Goal: Find specific page/section: Find specific page/section

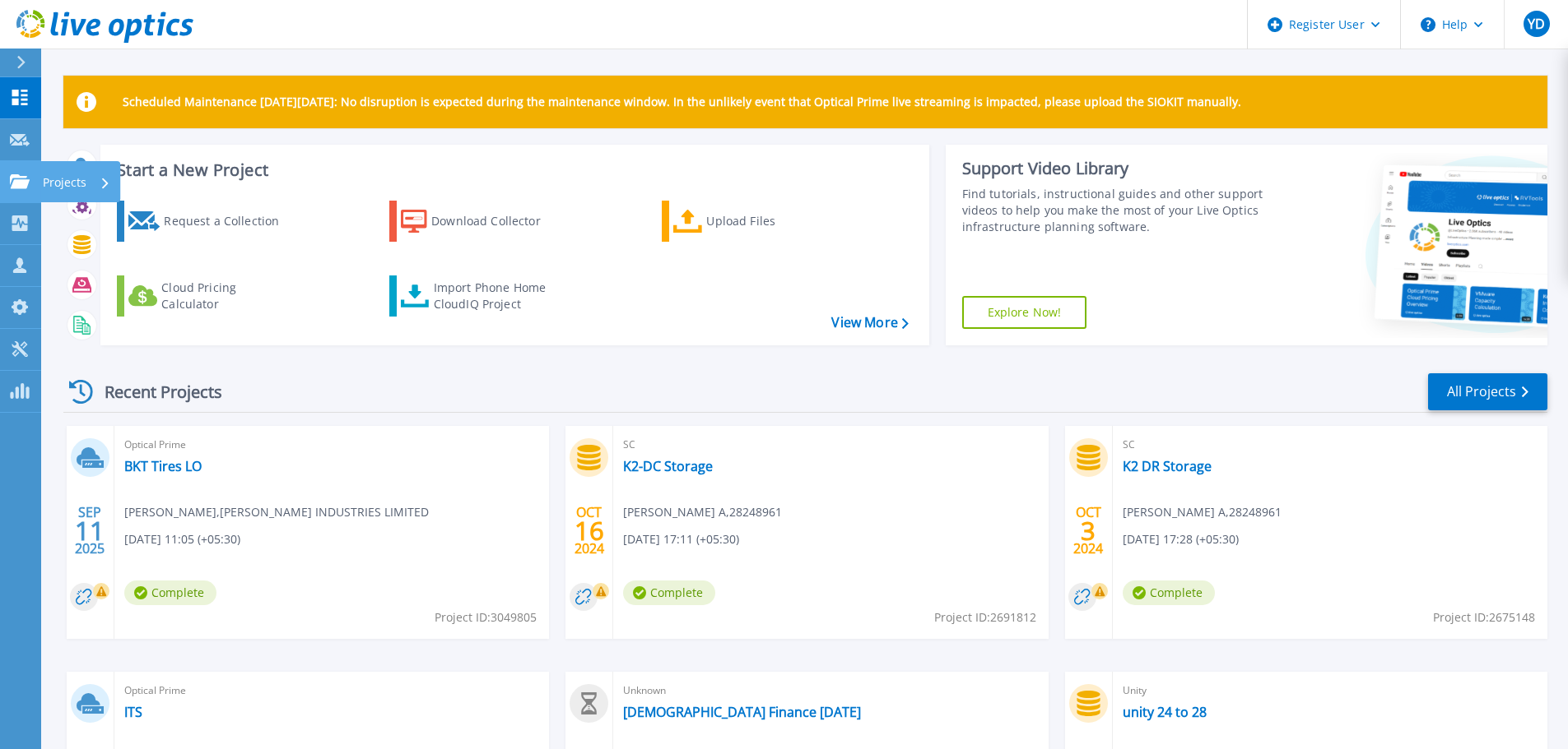
click at [19, 178] on icon at bounding box center [19, 181] width 19 height 14
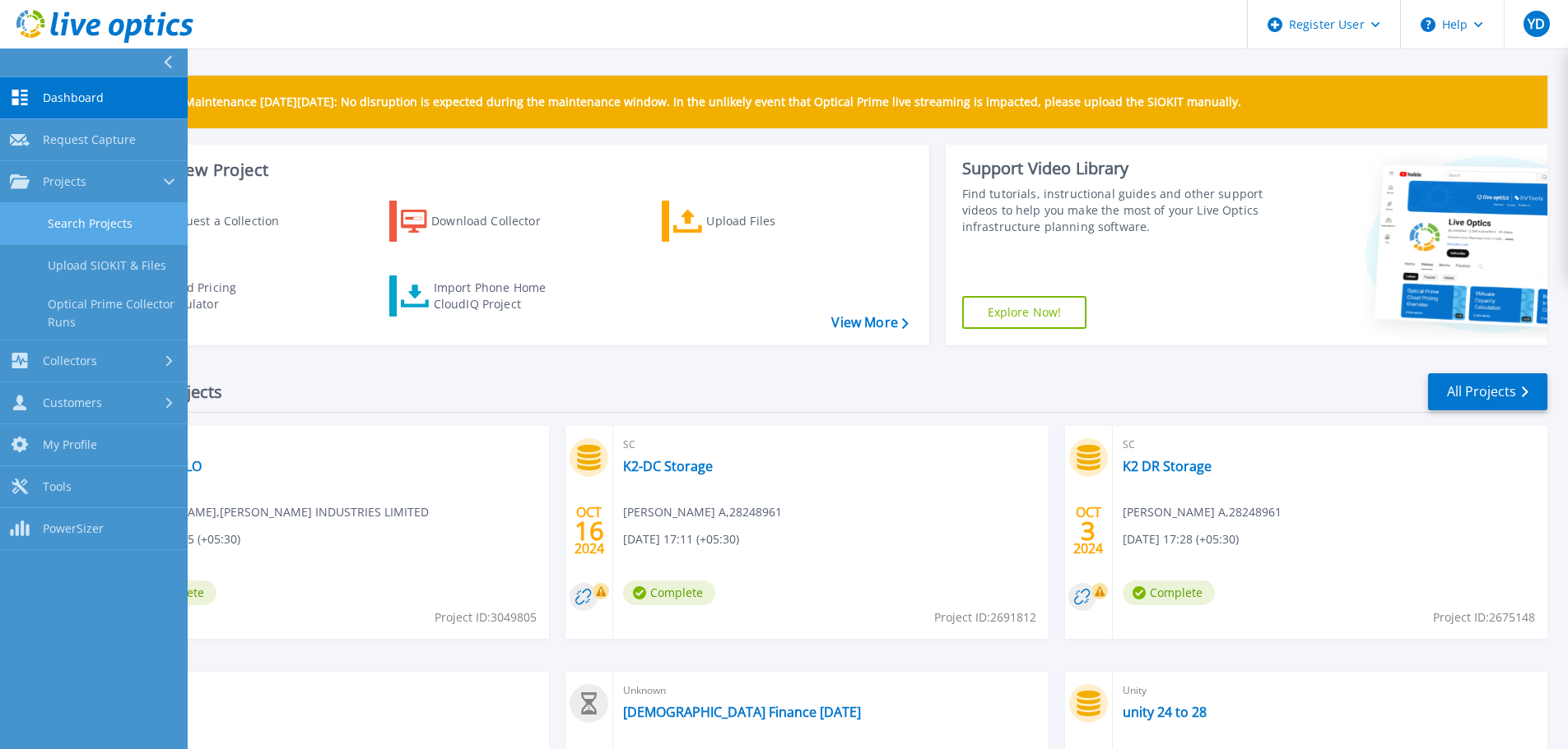
click at [125, 224] on link "Search Projects" at bounding box center [94, 224] width 188 height 42
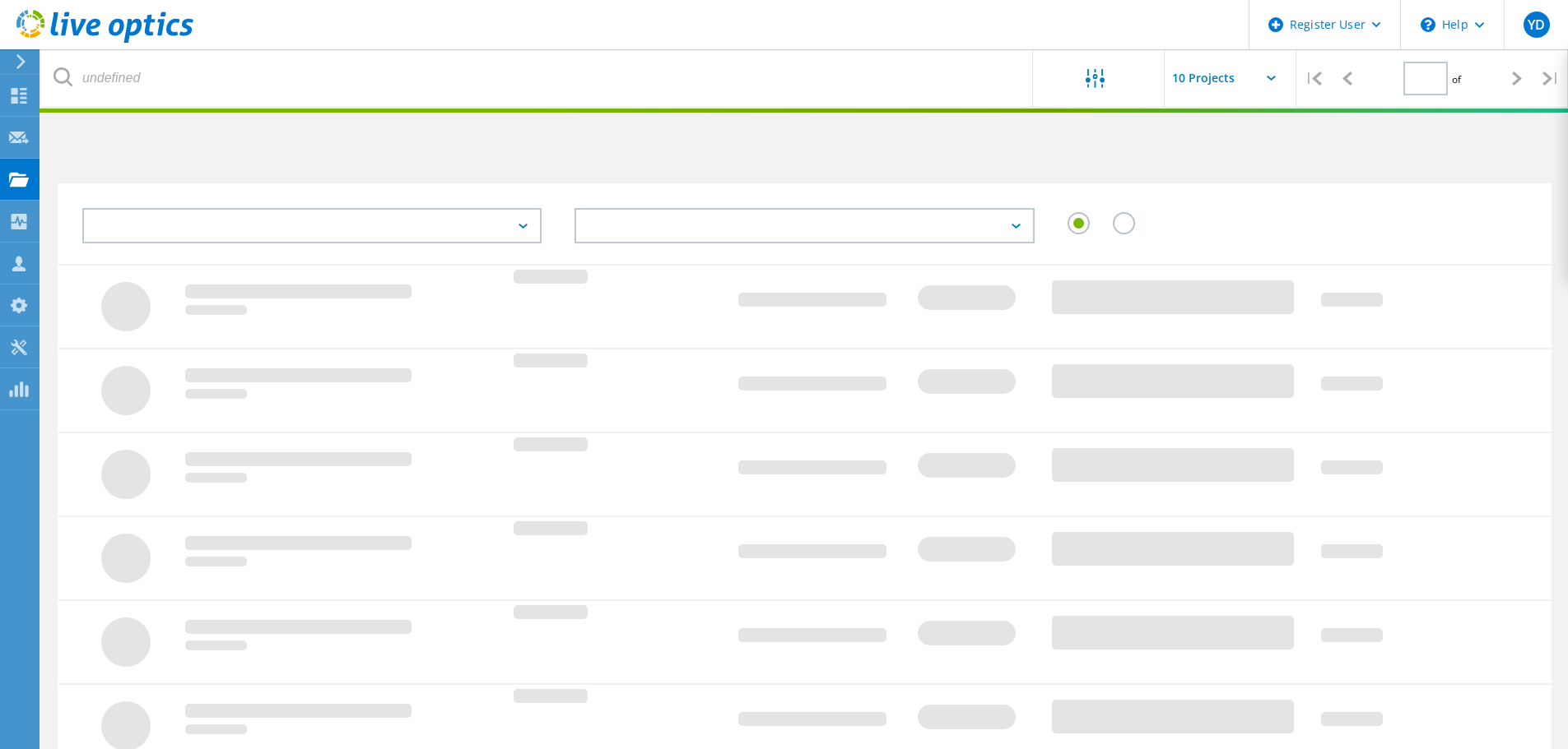
type input "1"
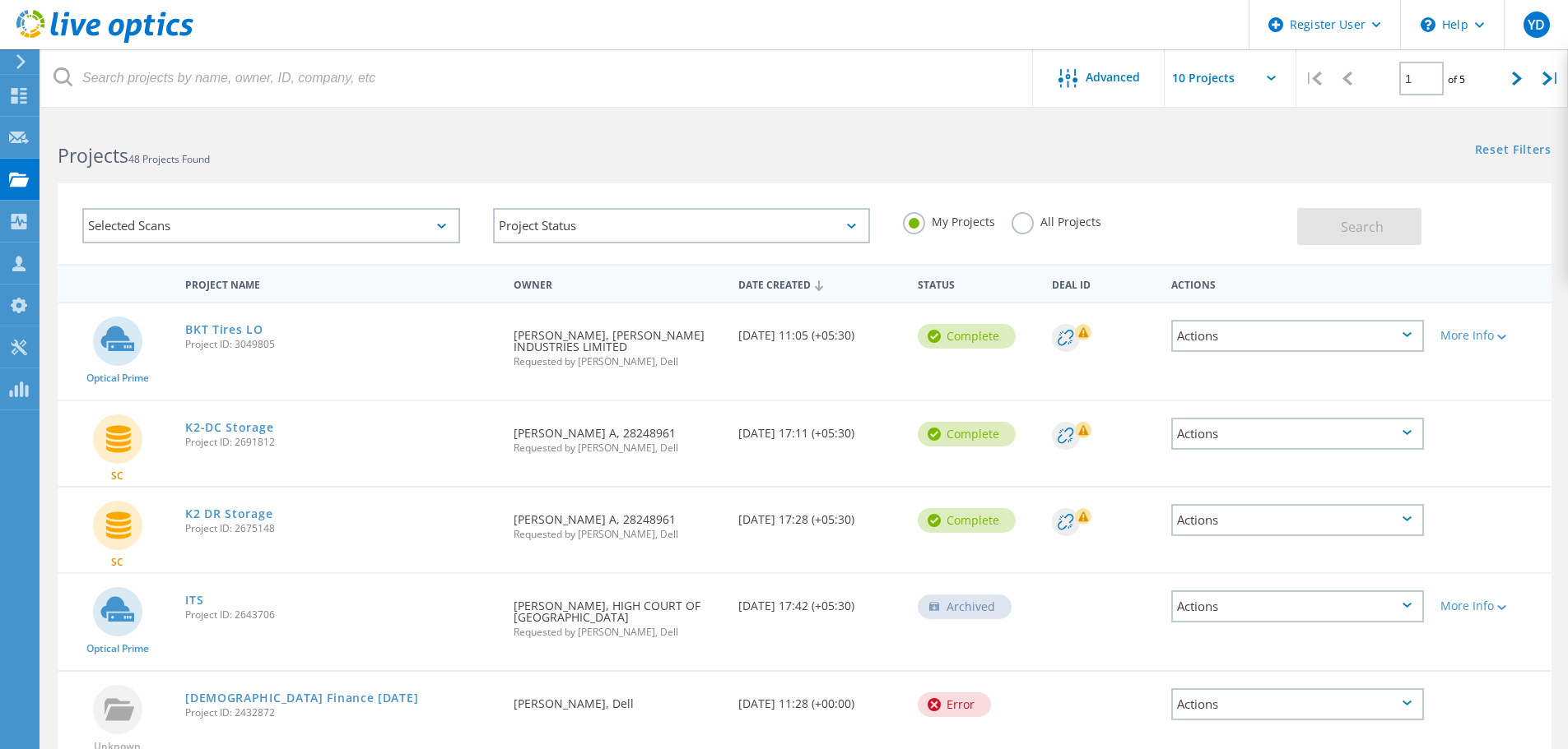
click at [1025, 220] on label "All Projects" at bounding box center [1056, 220] width 90 height 16
click at [0, 0] on input "All Projects" at bounding box center [0, 0] width 0 height 0
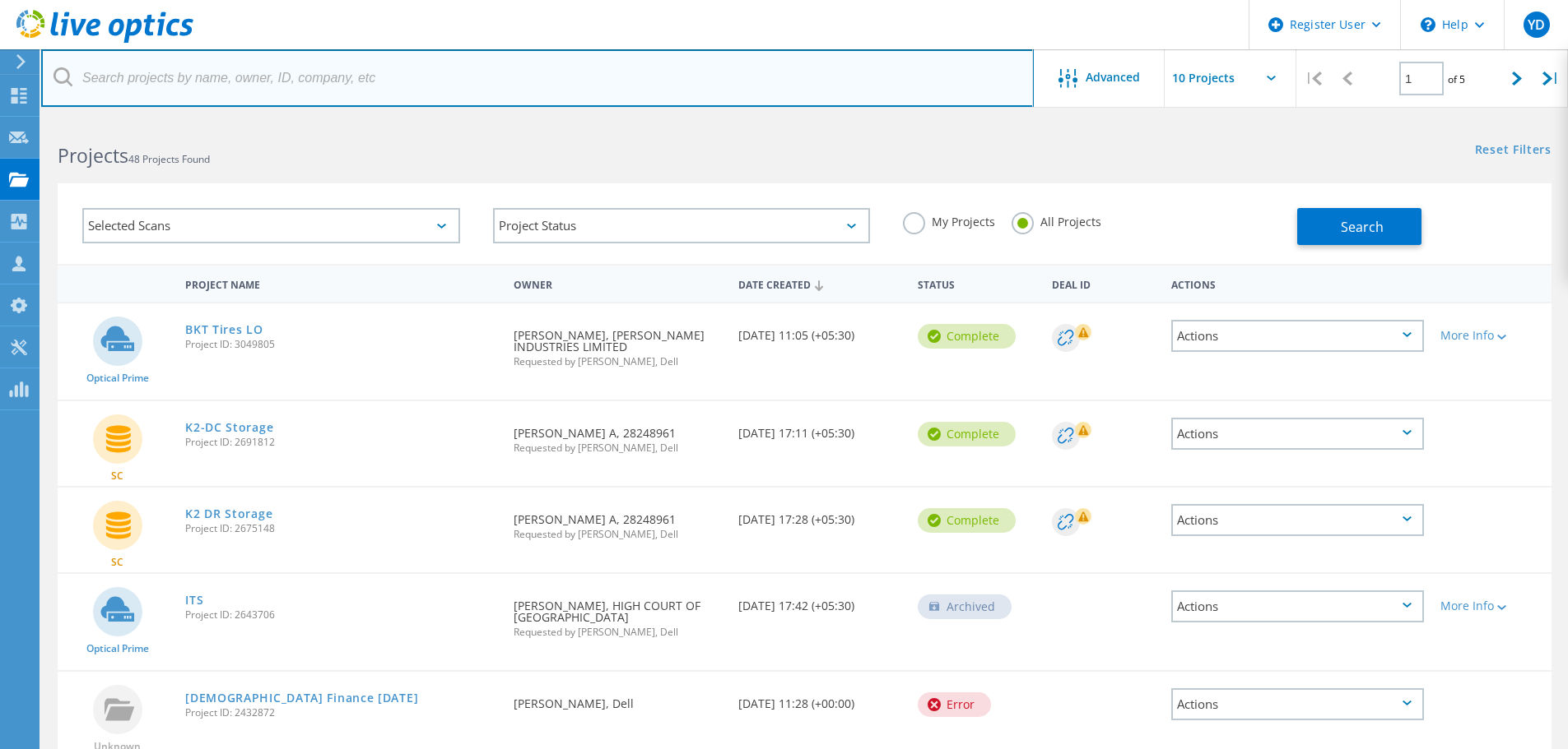
click at [258, 67] on input "text" at bounding box center [537, 78] width 993 height 57
paste input "3055826"
type input "3055826"
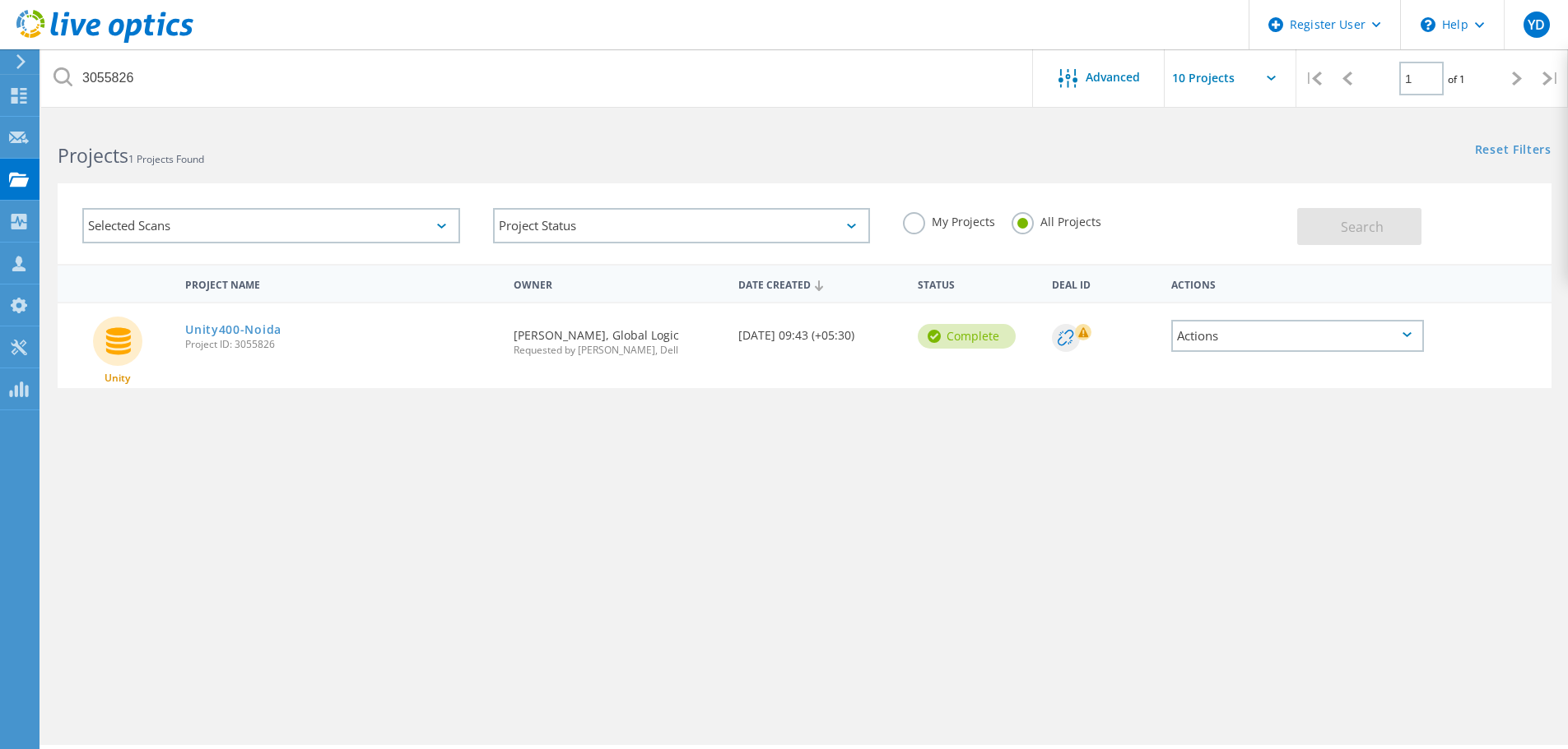
click at [1303, 330] on div "Actions" at bounding box center [1297, 336] width 252 height 32
click at [1104, 452] on div "Project Name Owner Date Created Status Deal Id Actions Unity Unity400-Noida Pro…" at bounding box center [804, 477] width 1494 height 428
click at [235, 330] on link "Unity400-Noida" at bounding box center [233, 330] width 96 height 12
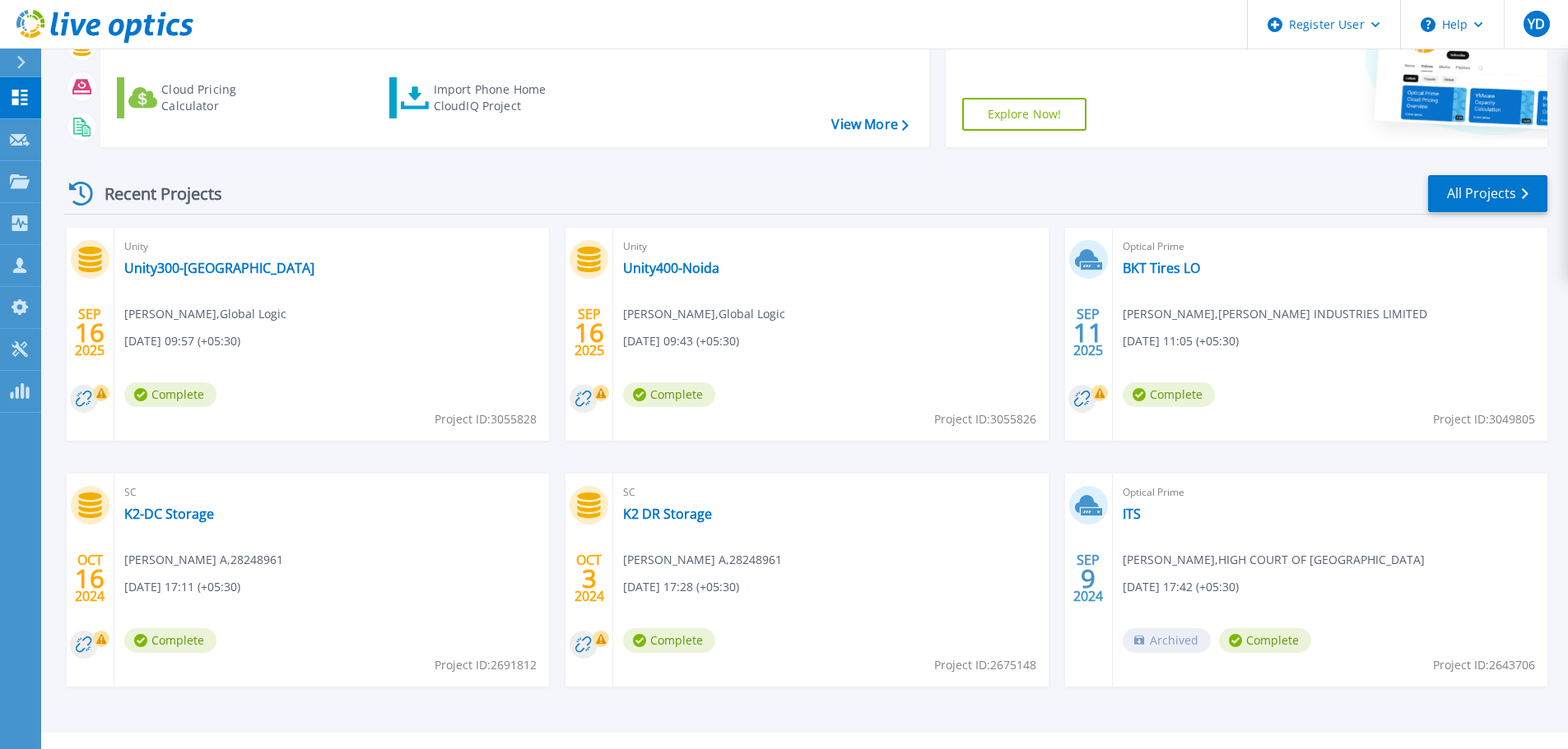
scroll to position [231, 0]
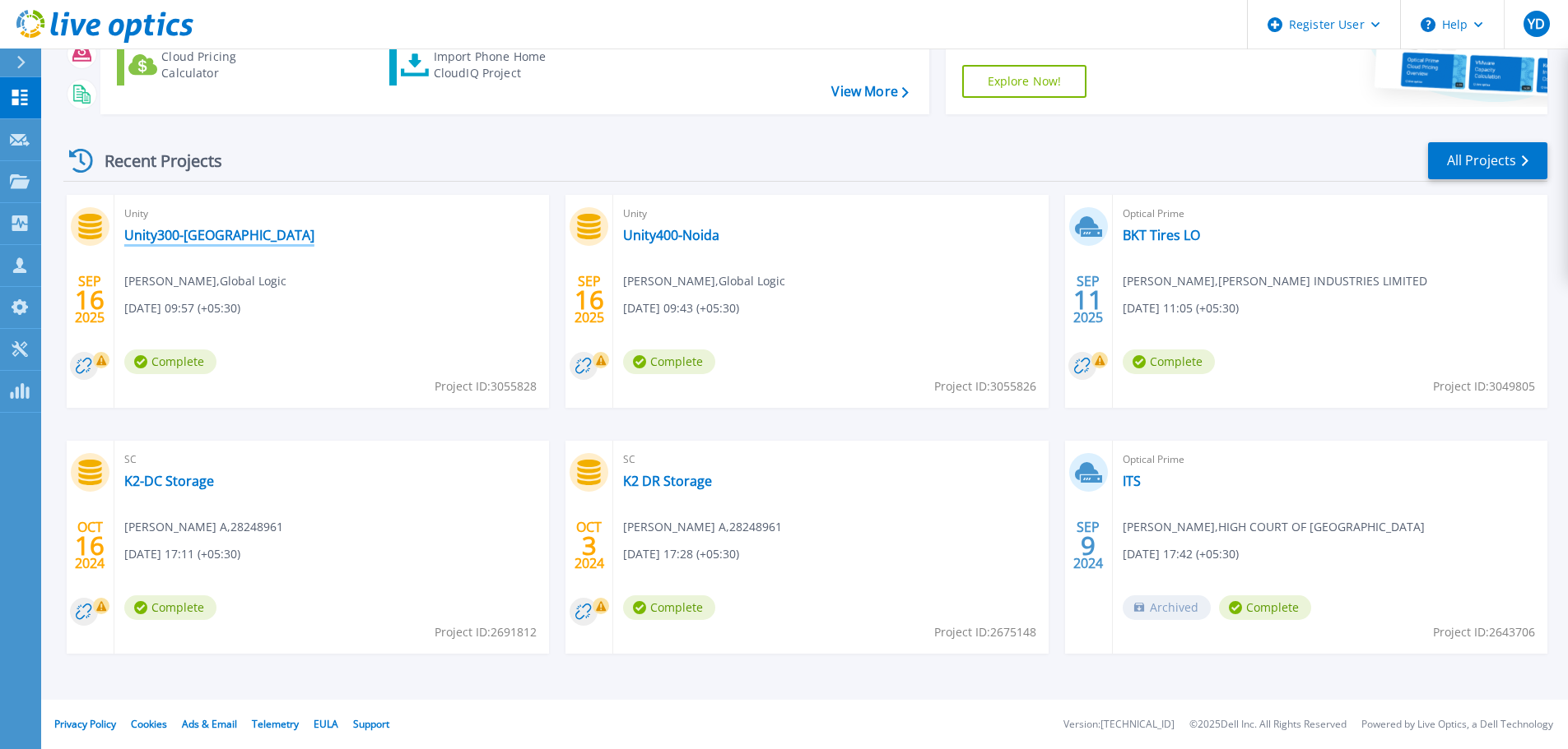
click at [188, 237] on link "Unity300-[GEOGRAPHIC_DATA]" at bounding box center [219, 235] width 190 height 17
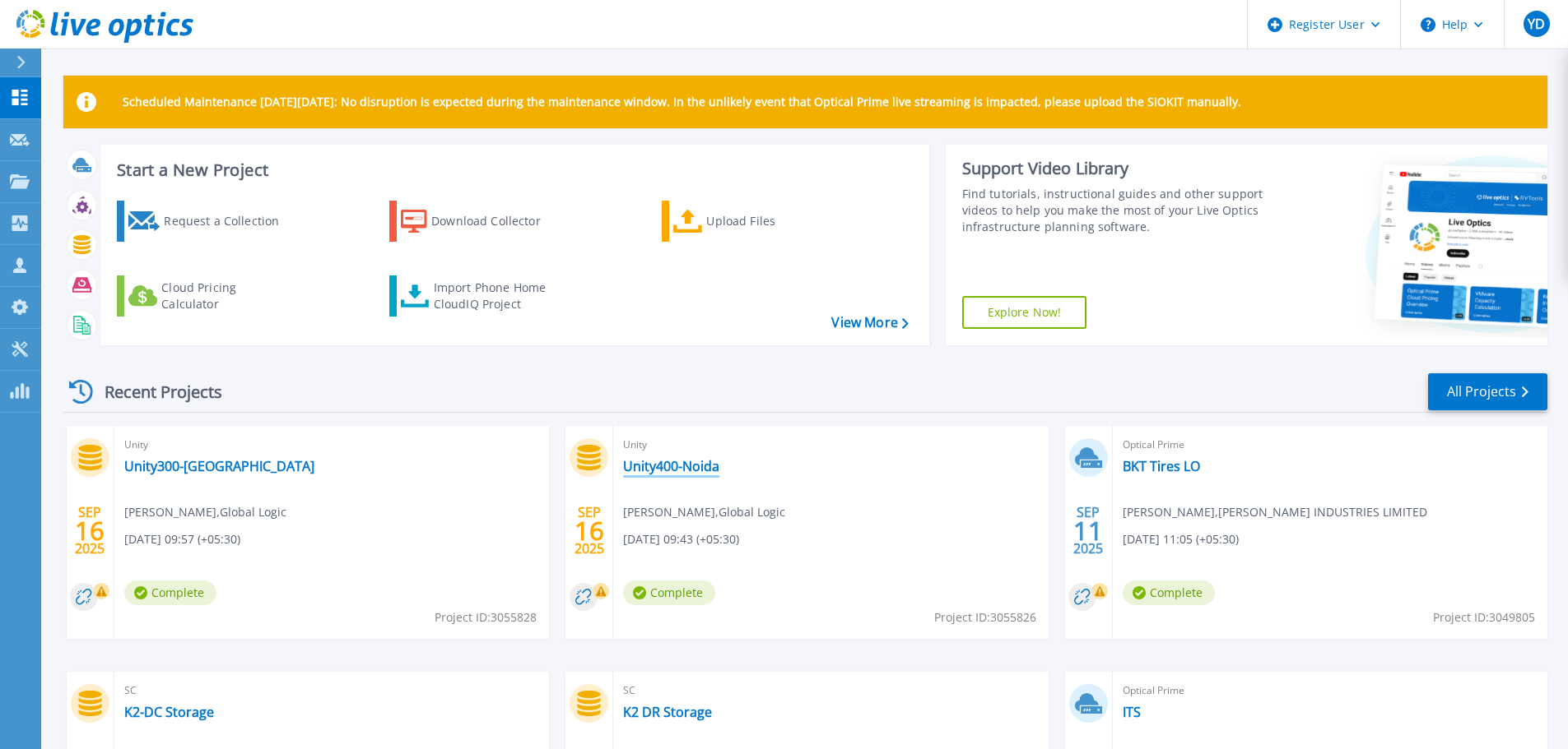
click at [679, 460] on link "Unity400-Noida" at bounding box center [670, 466] width 96 height 17
